Goal: Transaction & Acquisition: Purchase product/service

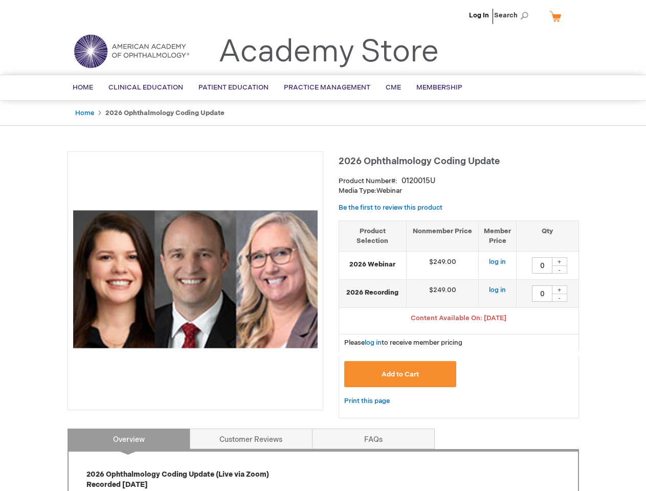
click at [323, 246] on div at bounding box center [196, 280] width 256 height 259
click at [514, 15] on span "Search" at bounding box center [513, 15] width 39 height 20
click at [459, 319] on span "Content Available On: [DATE]" at bounding box center [459, 318] width 96 height 8
click at [560, 261] on div "+" at bounding box center [559, 261] width 15 height 9
click at [560, 270] on div "-" at bounding box center [559, 269] width 15 height 8
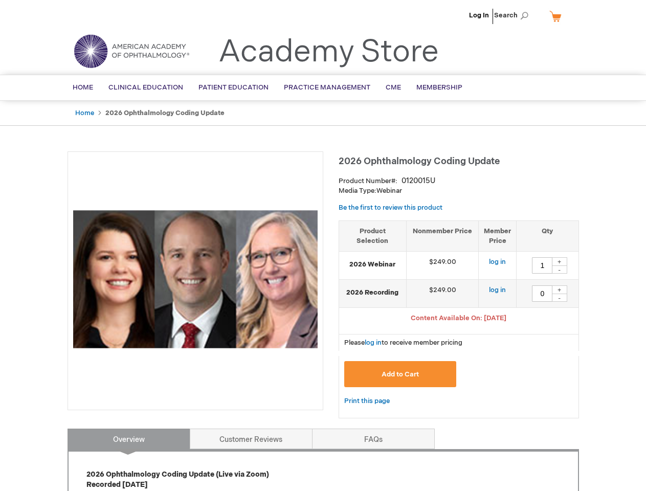
type input "0"
click at [560, 290] on div "+" at bounding box center [559, 289] width 15 height 9
click at [560, 298] on div "-" at bounding box center [559, 298] width 15 height 8
type input "0"
